Goal: Task Accomplishment & Management: Use online tool/utility

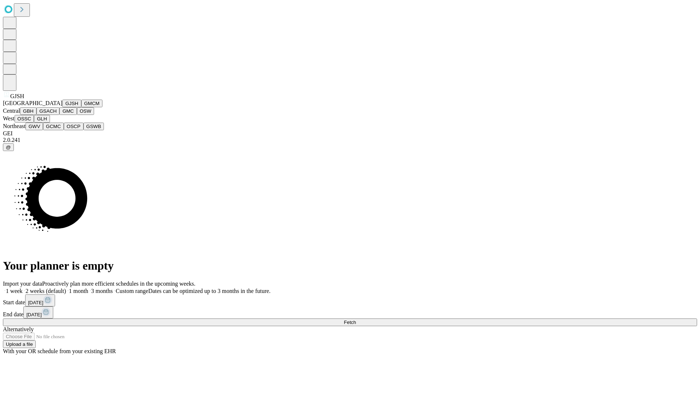
click at [62, 107] on button "GJSH" at bounding box center [71, 104] width 19 height 8
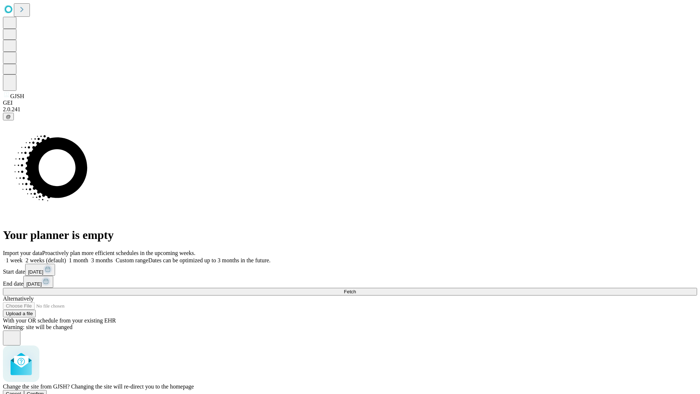
click at [44, 391] on span "Confirm" at bounding box center [35, 393] width 17 height 5
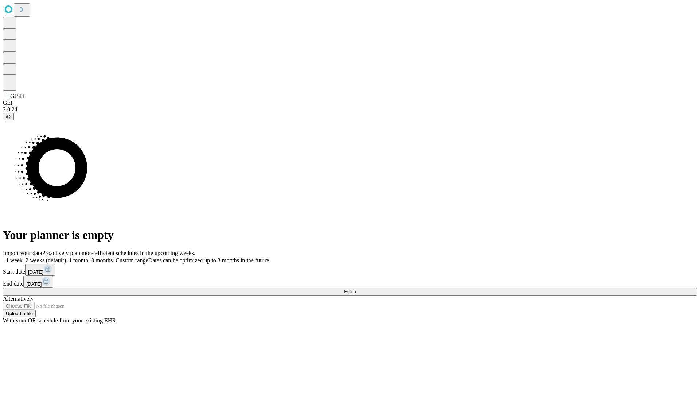
click at [66, 257] on label "2 weeks (default)" at bounding box center [44, 260] width 43 height 6
click at [356, 289] on span "Fetch" at bounding box center [350, 291] width 12 height 5
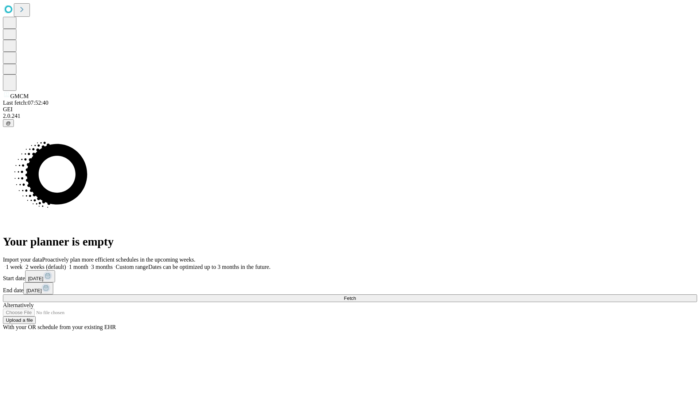
click at [66, 264] on label "2 weeks (default)" at bounding box center [44, 267] width 43 height 6
click at [356, 295] on span "Fetch" at bounding box center [350, 297] width 12 height 5
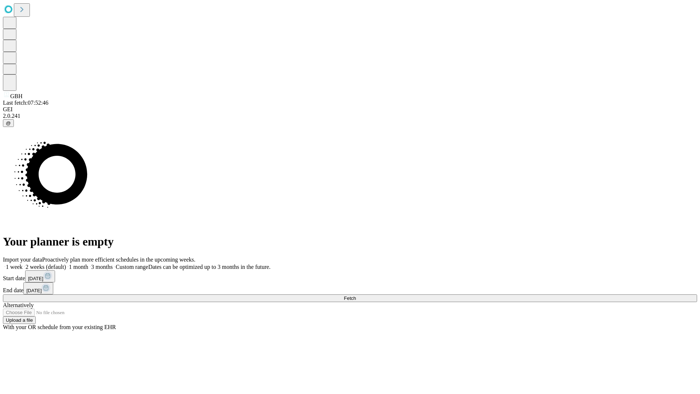
click at [66, 264] on label "2 weeks (default)" at bounding box center [44, 267] width 43 height 6
click at [356, 295] on span "Fetch" at bounding box center [350, 297] width 12 height 5
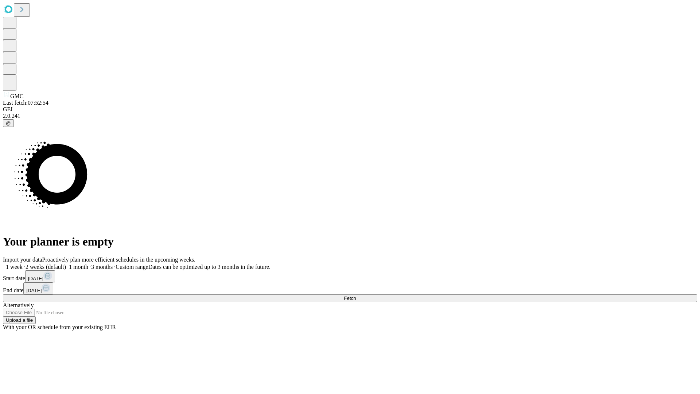
click at [66, 264] on label "2 weeks (default)" at bounding box center [44, 267] width 43 height 6
click at [356, 295] on span "Fetch" at bounding box center [350, 297] width 12 height 5
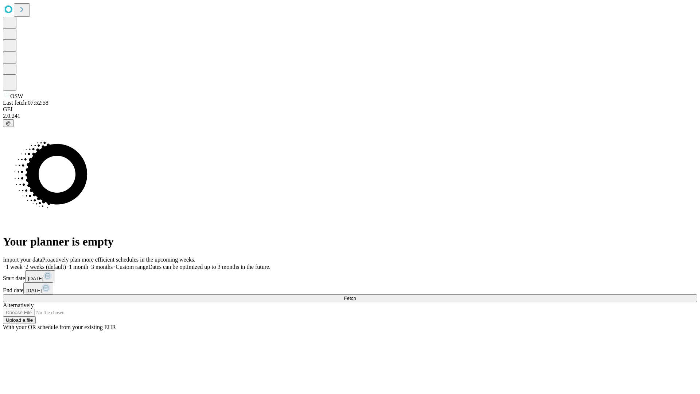
click at [66, 264] on label "2 weeks (default)" at bounding box center [44, 267] width 43 height 6
click at [356, 295] on span "Fetch" at bounding box center [350, 297] width 12 height 5
click at [66, 264] on label "2 weeks (default)" at bounding box center [44, 267] width 43 height 6
click at [356, 295] on span "Fetch" at bounding box center [350, 297] width 12 height 5
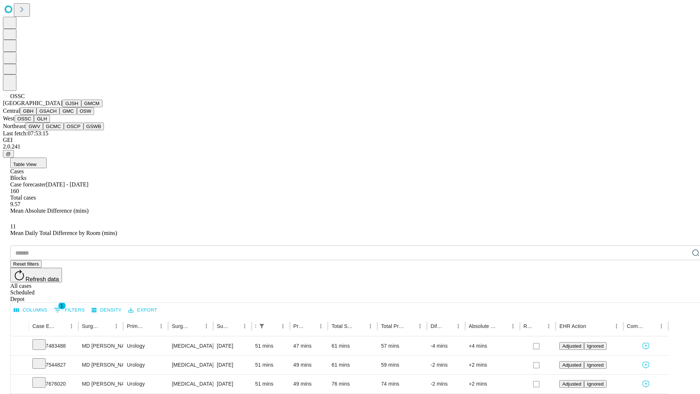
click at [50, 123] on button "GLH" at bounding box center [42, 119] width 16 height 8
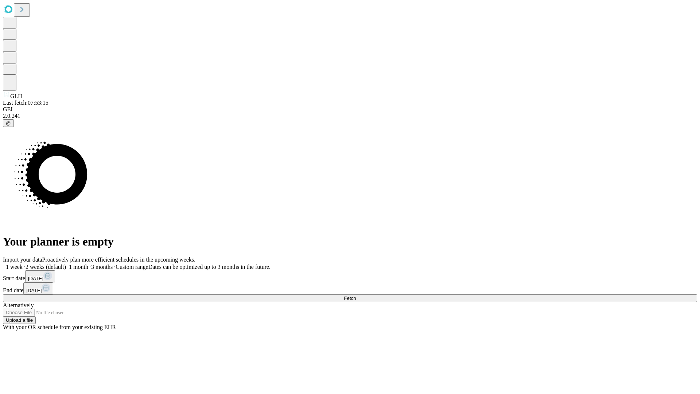
click at [66, 264] on label "2 weeks (default)" at bounding box center [44, 267] width 43 height 6
click at [356, 295] on span "Fetch" at bounding box center [350, 297] width 12 height 5
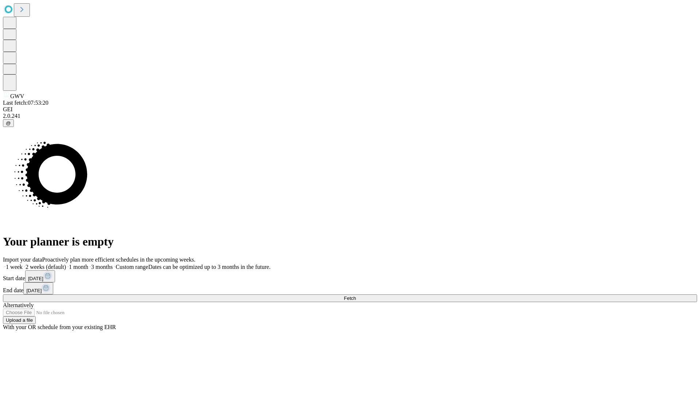
click at [66, 264] on label "2 weeks (default)" at bounding box center [44, 267] width 43 height 6
click at [356, 295] on span "Fetch" at bounding box center [350, 297] width 12 height 5
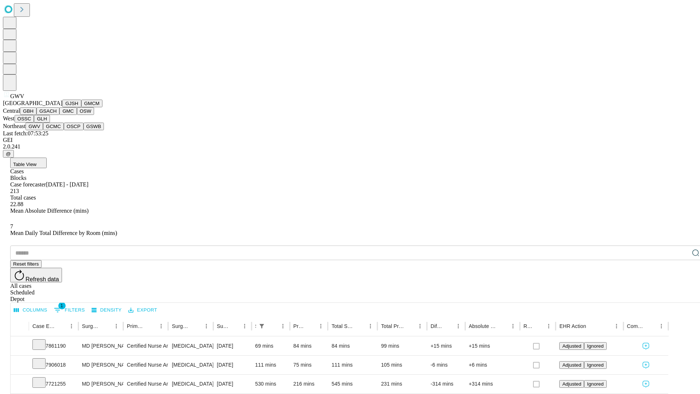
click at [57, 130] on button "GCMC" at bounding box center [53, 127] width 21 height 8
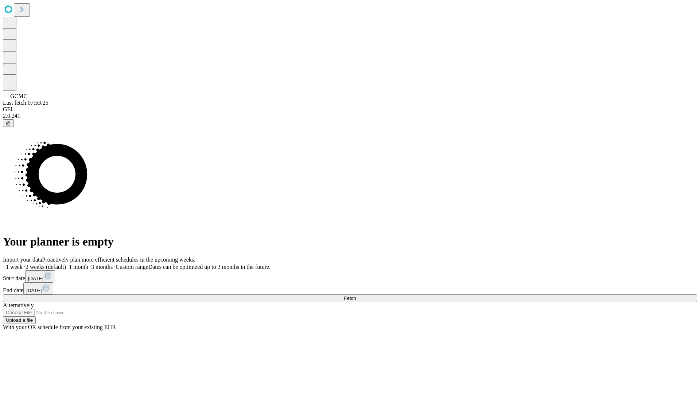
click at [66, 264] on label "2 weeks (default)" at bounding box center [44, 267] width 43 height 6
click at [356, 295] on span "Fetch" at bounding box center [350, 297] width 12 height 5
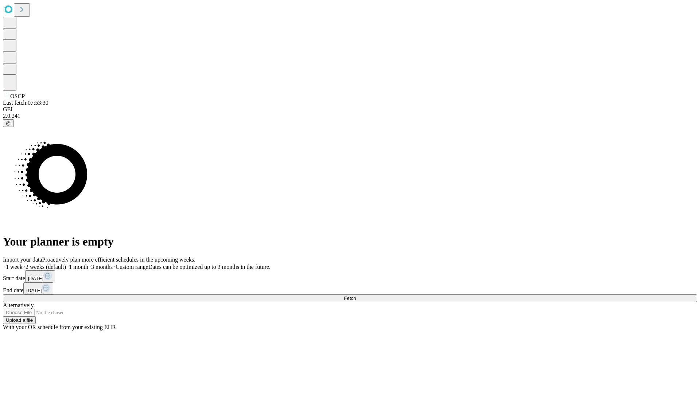
click at [66, 264] on label "2 weeks (default)" at bounding box center [44, 267] width 43 height 6
click at [356, 295] on span "Fetch" at bounding box center [350, 297] width 12 height 5
